Goal: Go to known website: Access a specific website the user already knows

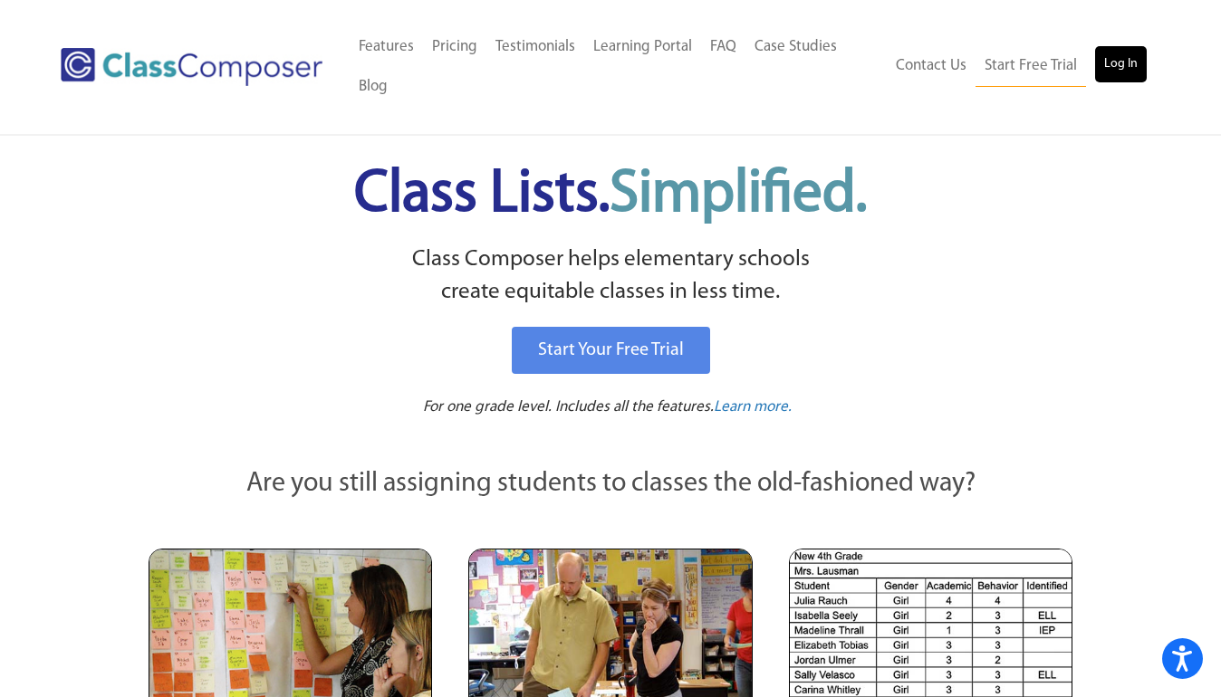
click at [1121, 62] on link "Log In" at bounding box center [1121, 64] width 52 height 36
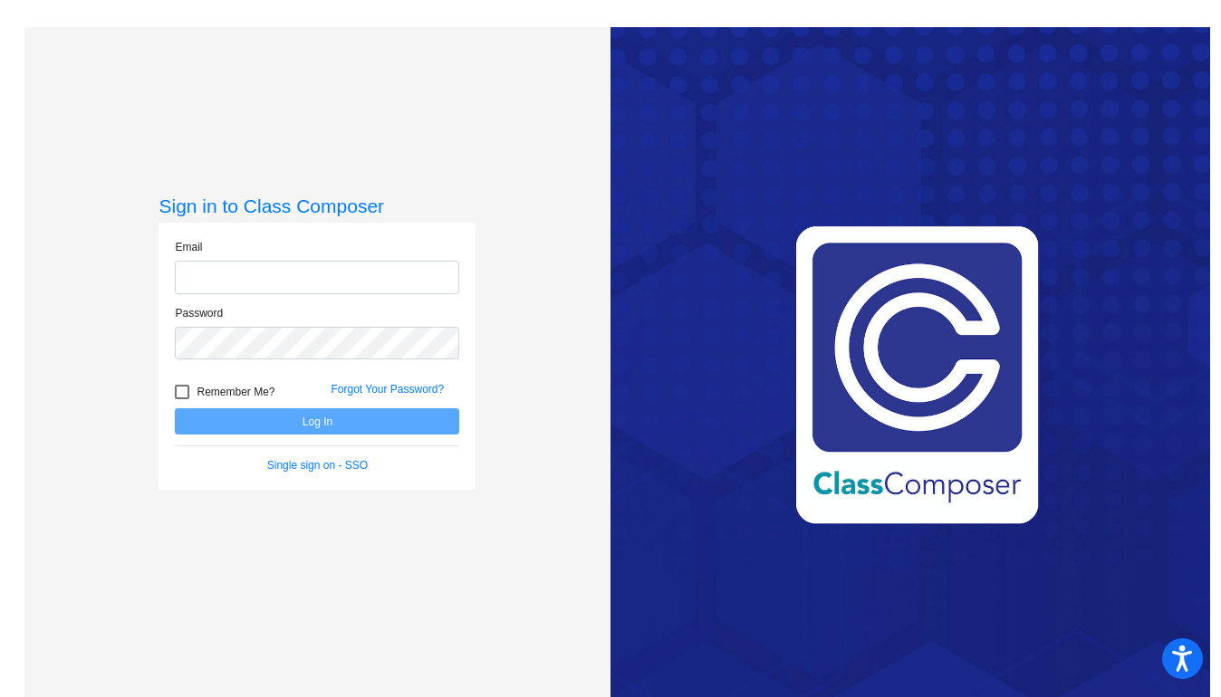
type input "[EMAIL_ADDRESS][DOMAIN_NAME]"
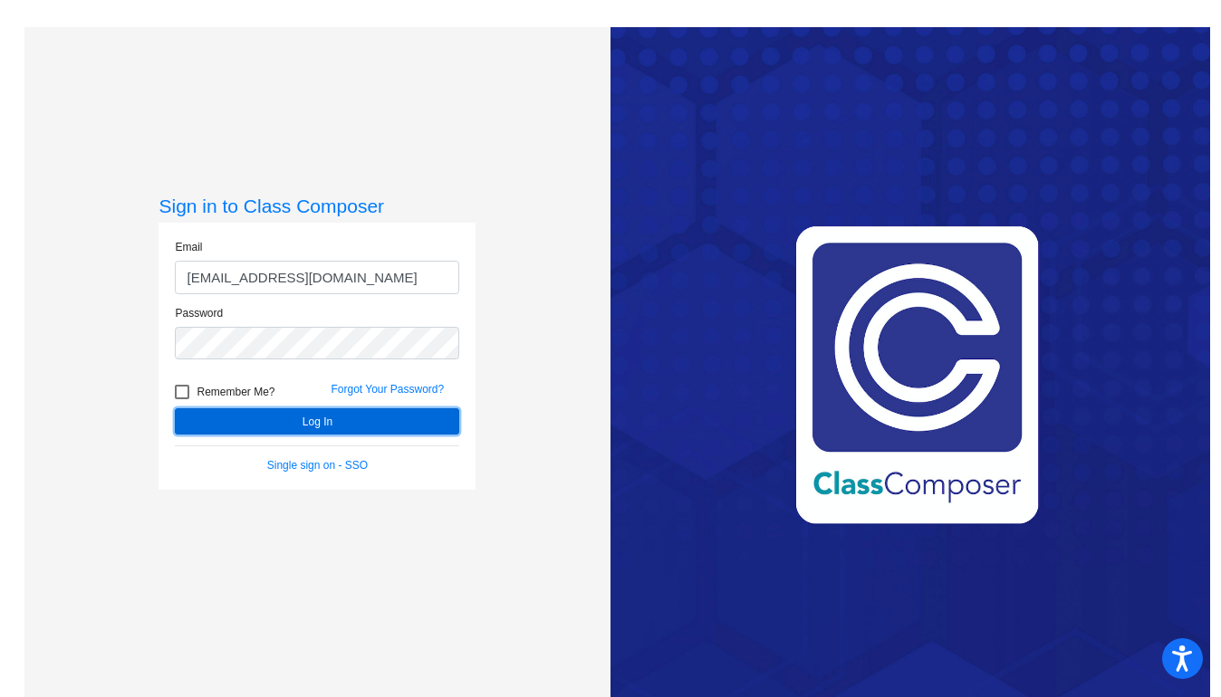
click at [346, 416] on button "Log In" at bounding box center [317, 421] width 284 height 26
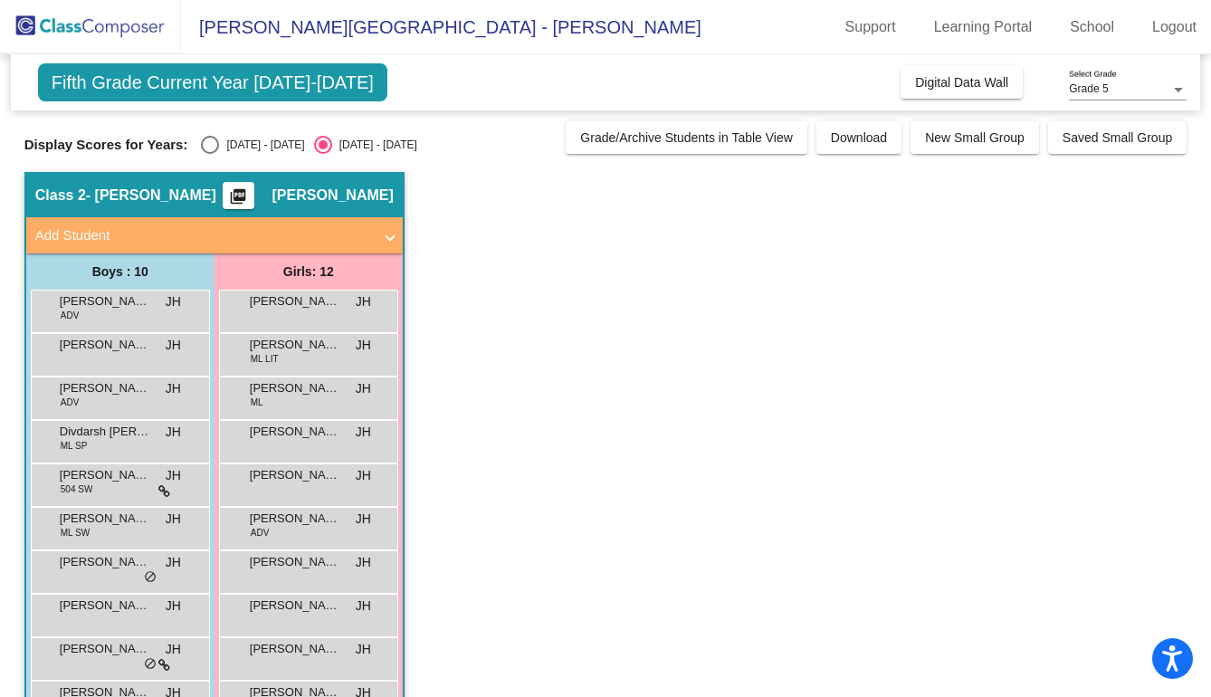
click at [881, 94] on div "Fifth Grade Current Year 2025-2026 Add, Move, or Retain Students Off On Incomin…" at bounding box center [606, 82] width 1190 height 56
click at [916, 80] on span "Digital Data Wall" at bounding box center [961, 82] width 93 height 14
